Goal: Task Accomplishment & Management: Use online tool/utility

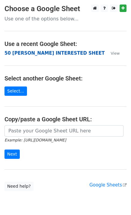
click at [48, 55] on strong "50 KEVIN INTERESTED SHEET" at bounding box center [54, 52] width 100 height 5
click at [36, 51] on strong "50 KEVIN INTERESTED SHEET" at bounding box center [54, 52] width 100 height 5
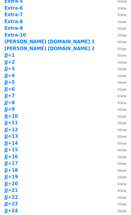
scroll to position [400, 0]
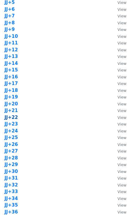
click at [15, 117] on strong "JJ+22" at bounding box center [10, 117] width 13 height 5
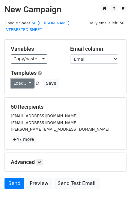
click at [21, 79] on link "Load..." at bounding box center [22, 83] width 23 height 9
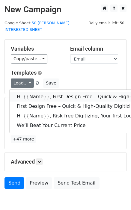
click at [40, 92] on link "Hi {{Name}}, First Design Free – Quick & High-Quality Digitizing!" at bounding box center [96, 97] width 172 height 10
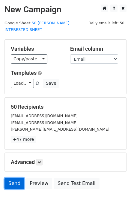
click at [18, 179] on link "Send" at bounding box center [14, 182] width 20 height 11
